Goal: Transaction & Acquisition: Book appointment/travel/reservation

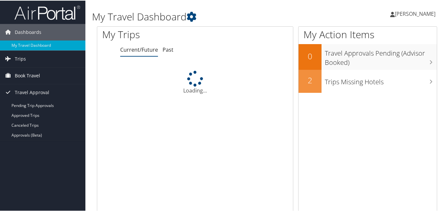
click at [36, 75] on span "Book Travel" at bounding box center [27, 75] width 25 height 16
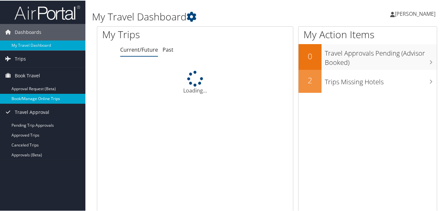
click at [45, 99] on link "Book/Manage Online Trips" at bounding box center [42, 98] width 85 height 10
